Goal: Navigation & Orientation: Find specific page/section

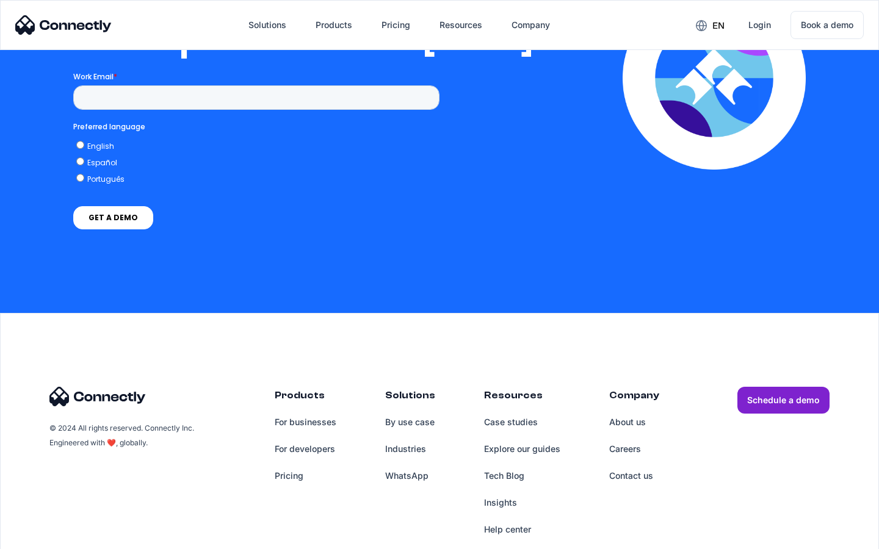
scroll to position [2483, 0]
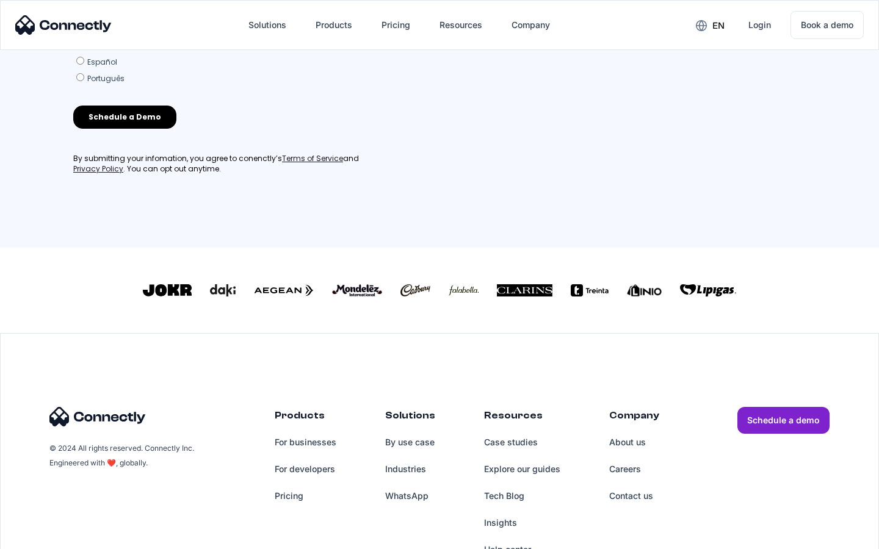
scroll to position [524, 0]
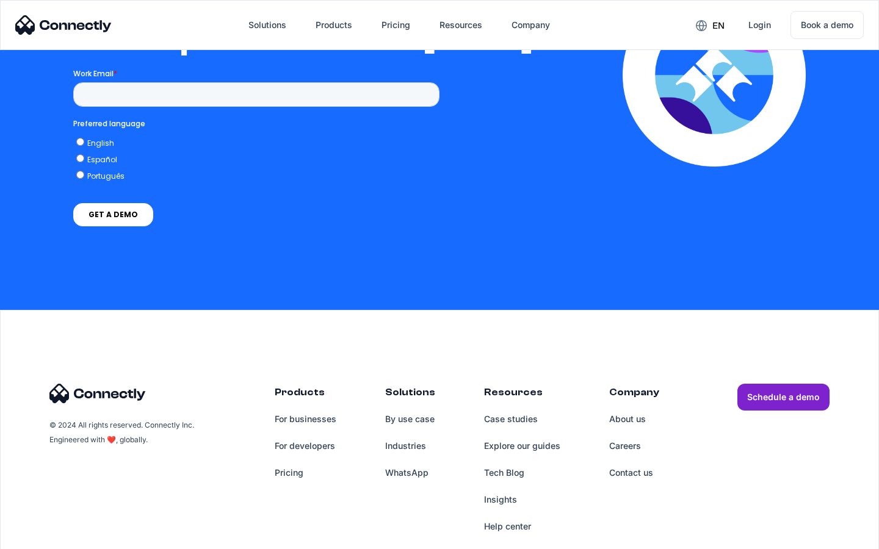
scroll to position [2668, 0]
